Goal: Information Seeking & Learning: Learn about a topic

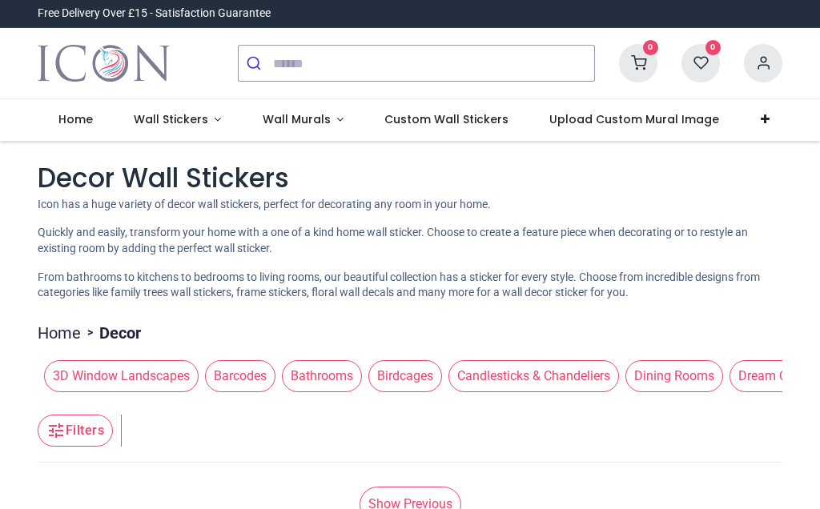
click at [179, 115] on span "Wall Stickers" at bounding box center [171, 119] width 74 height 16
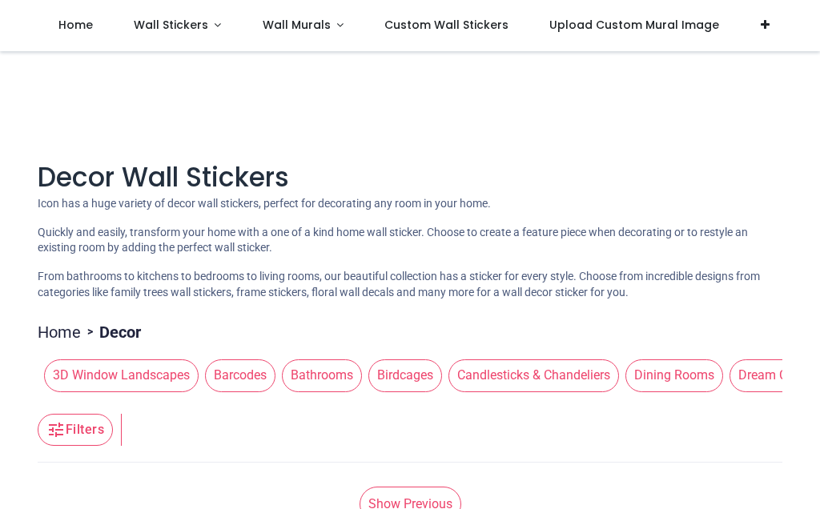
scroll to position [112, 0]
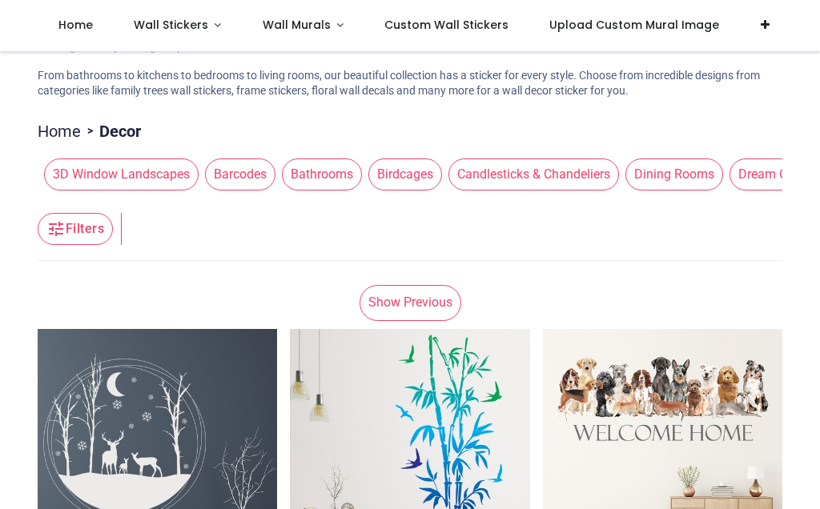
click at [82, 191] on span "3D Window Landscapes" at bounding box center [121, 175] width 155 height 32
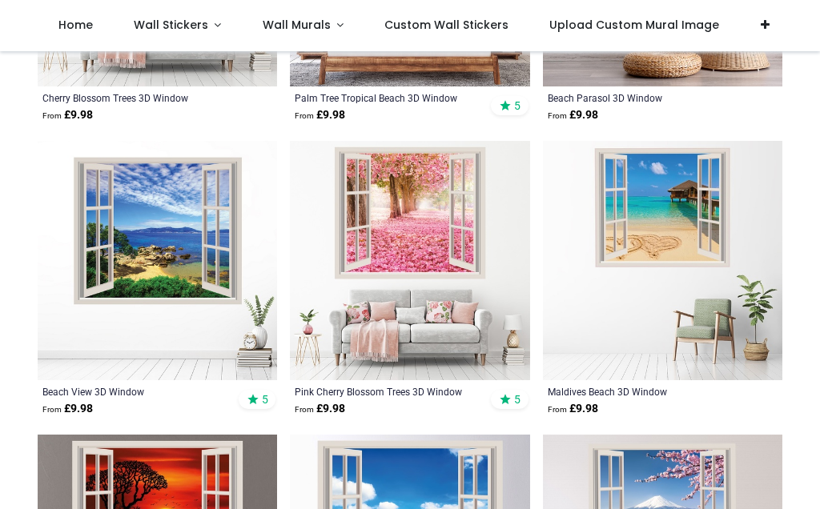
scroll to position [1729, 0]
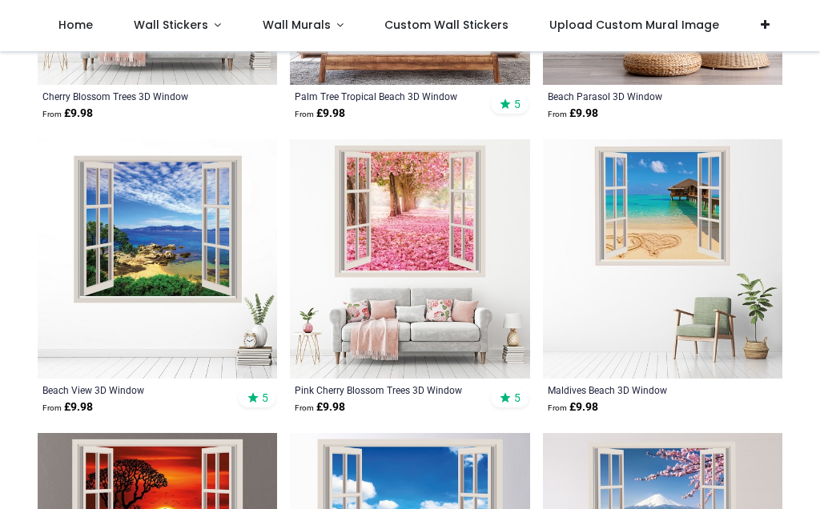
click at [770, 379] on img at bounding box center [662, 258] width 239 height 239
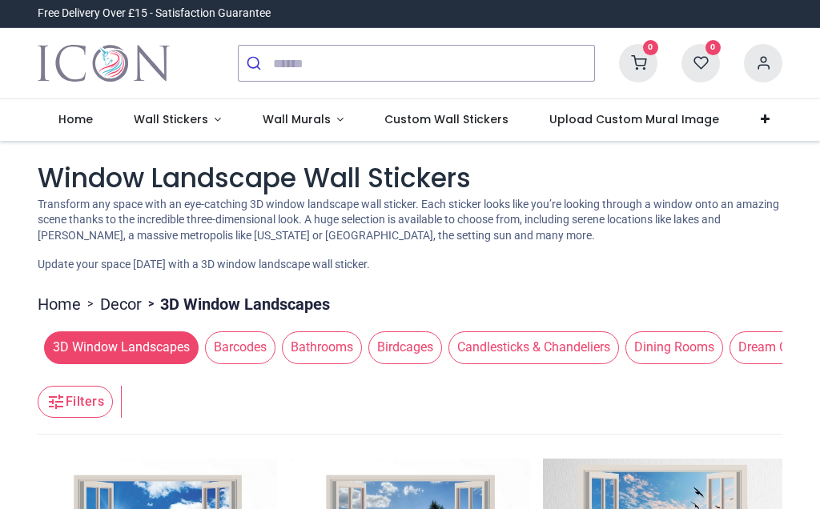
click at [183, 114] on span "Wall Stickers" at bounding box center [171, 119] width 74 height 16
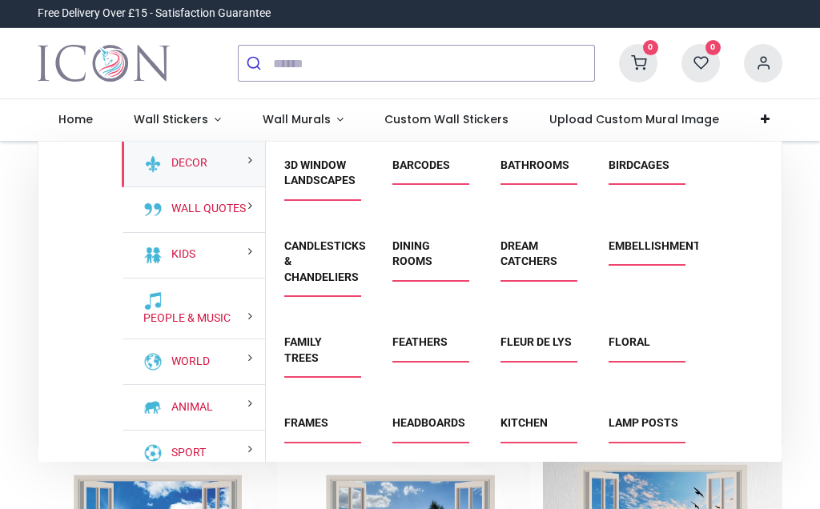
click at [321, 167] on link "3D Window Landscapes" at bounding box center [319, 173] width 71 height 29
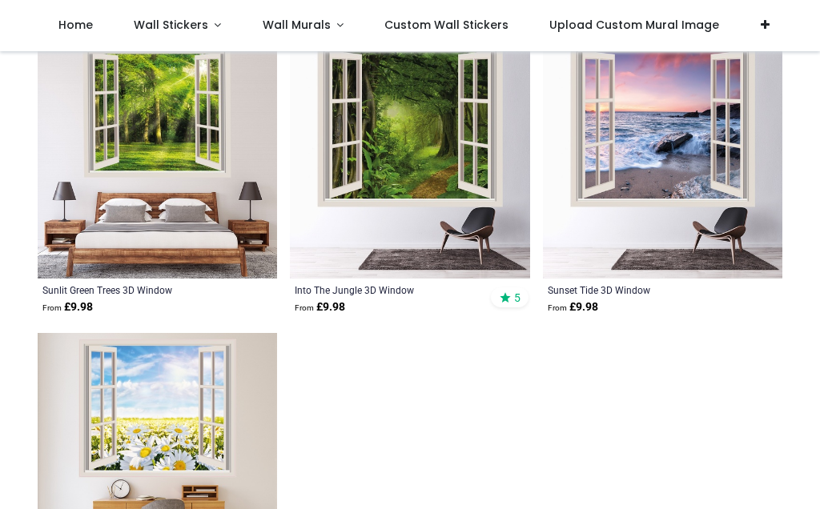
scroll to position [2692, 0]
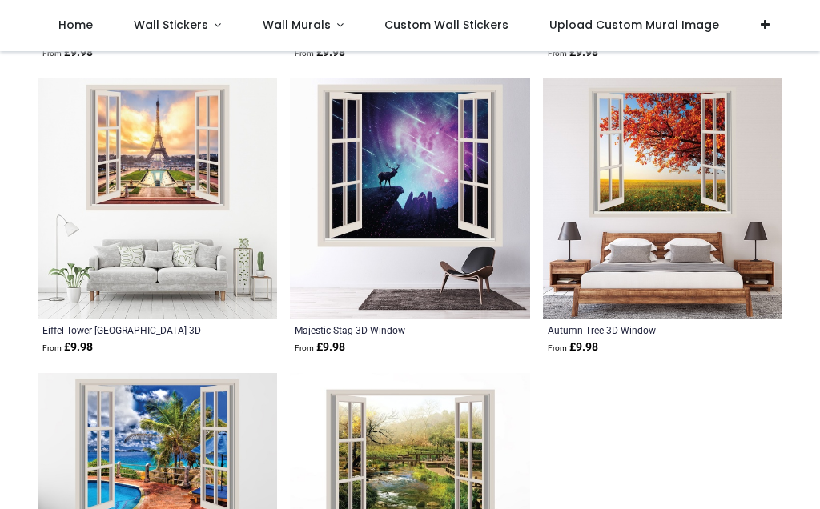
scroll to position [5292, 0]
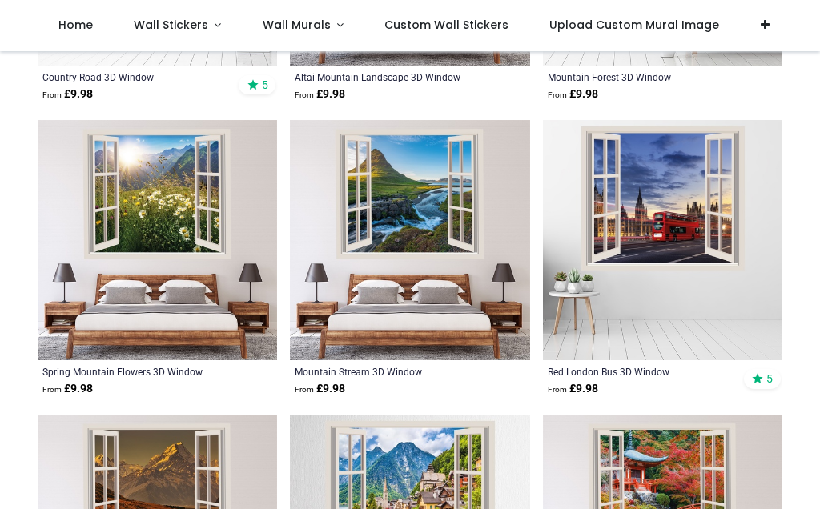
scroll to position [7925, 0]
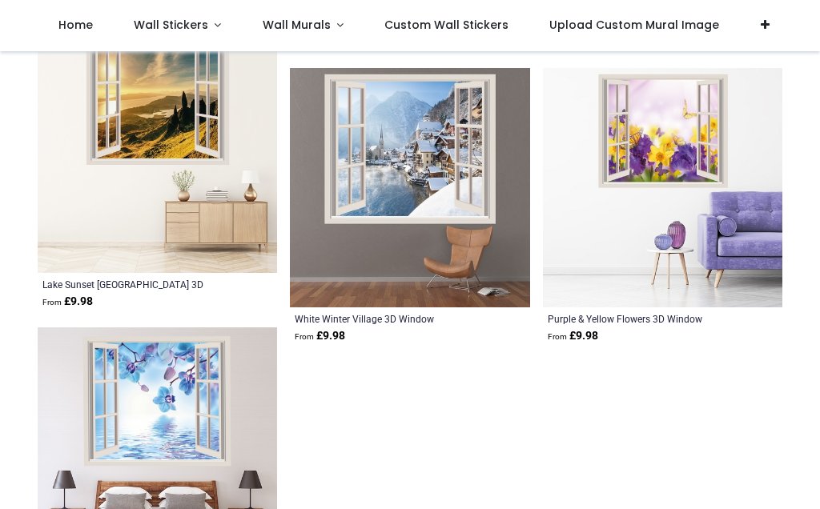
scroll to position [10892, 0]
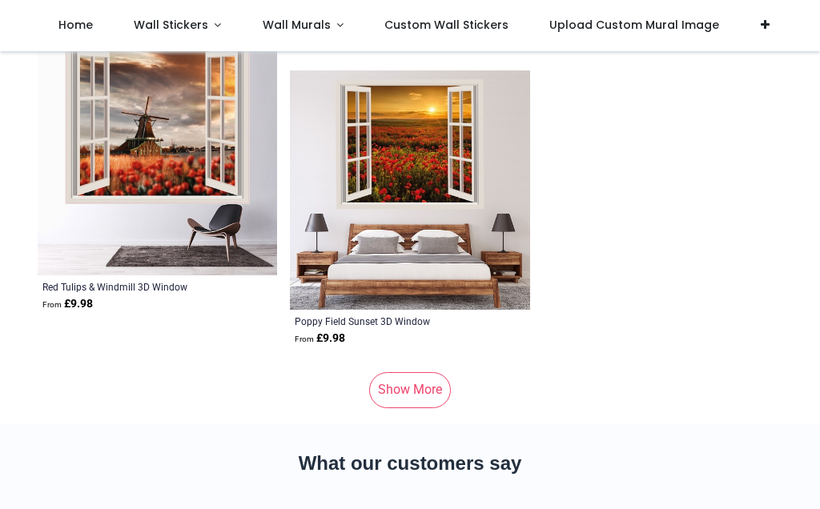
scroll to position [13832, 0]
